Goal: Task Accomplishment & Management: Use online tool/utility

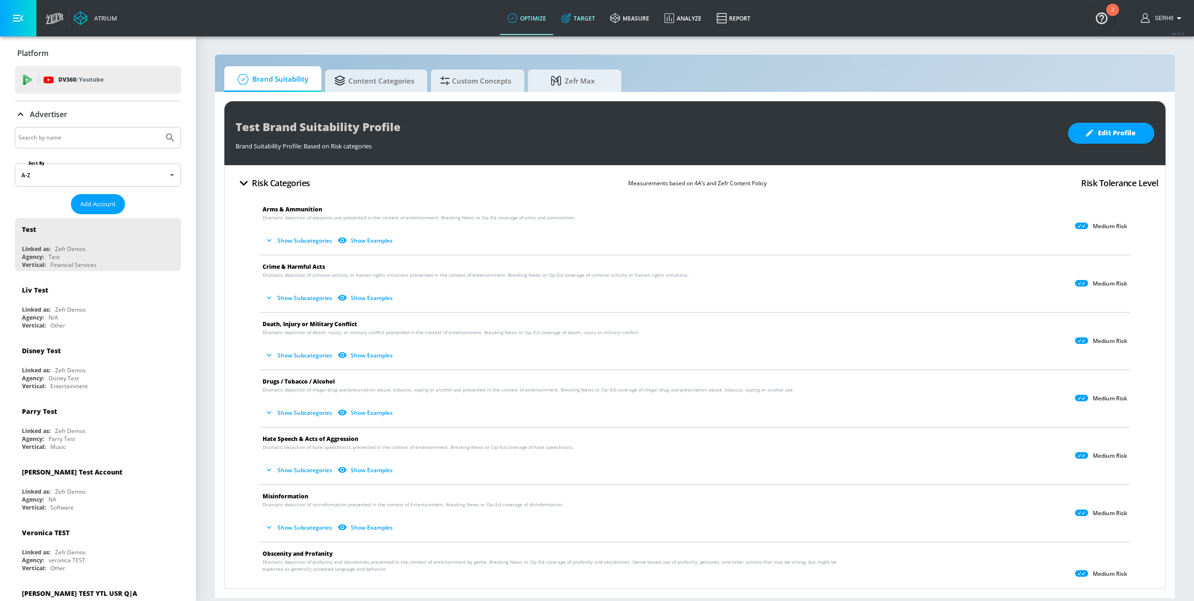
click at [580, 14] on link "Target" at bounding box center [578, 18] width 49 height 34
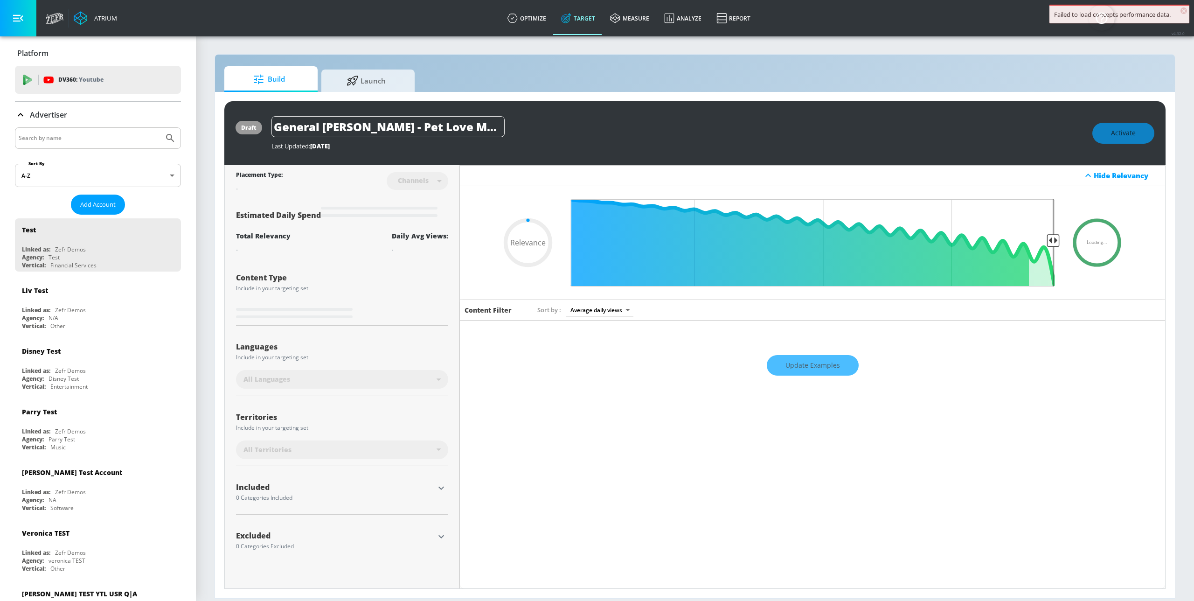
type input "0.05"
click at [390, 79] on span "Launch" at bounding box center [366, 79] width 71 height 22
